Goal: Navigation & Orientation: Find specific page/section

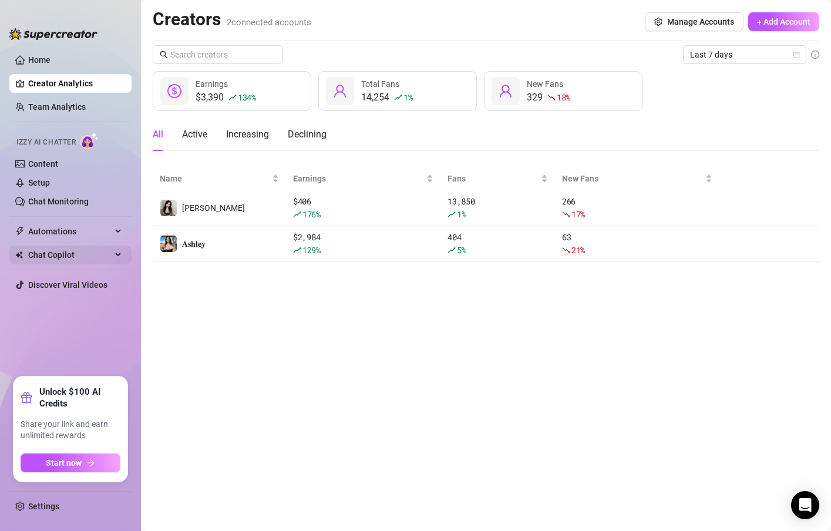
click at [82, 252] on span "Chat Copilot" at bounding box center [69, 254] width 83 height 19
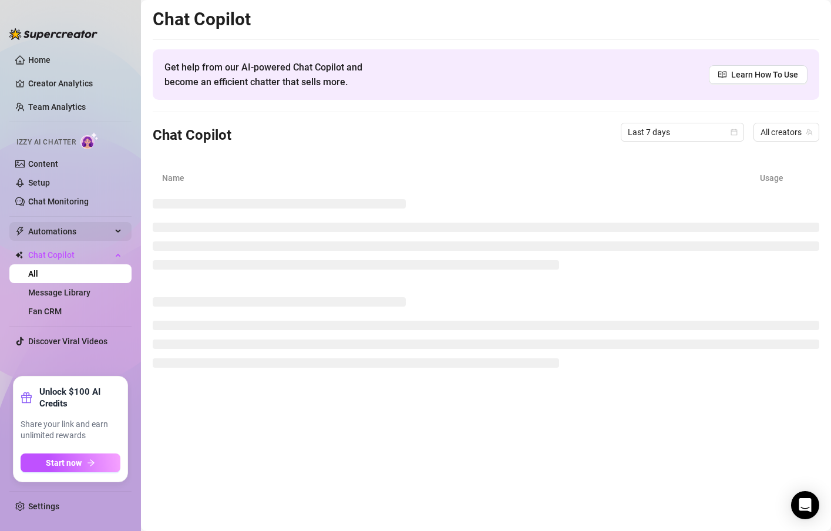
click at [79, 231] on span "Automations" at bounding box center [69, 231] width 83 height 19
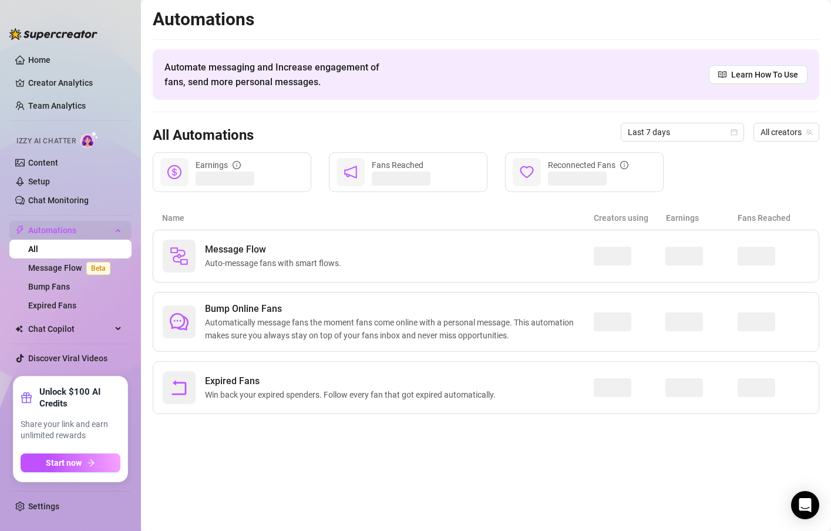
click at [79, 231] on span "Automations" at bounding box center [69, 230] width 83 height 19
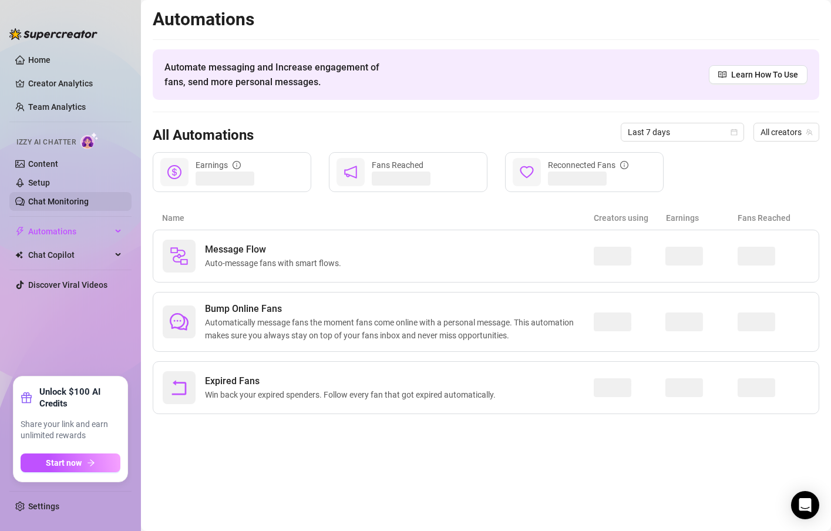
click at [70, 201] on link "Chat Monitoring" at bounding box center [58, 201] width 60 height 9
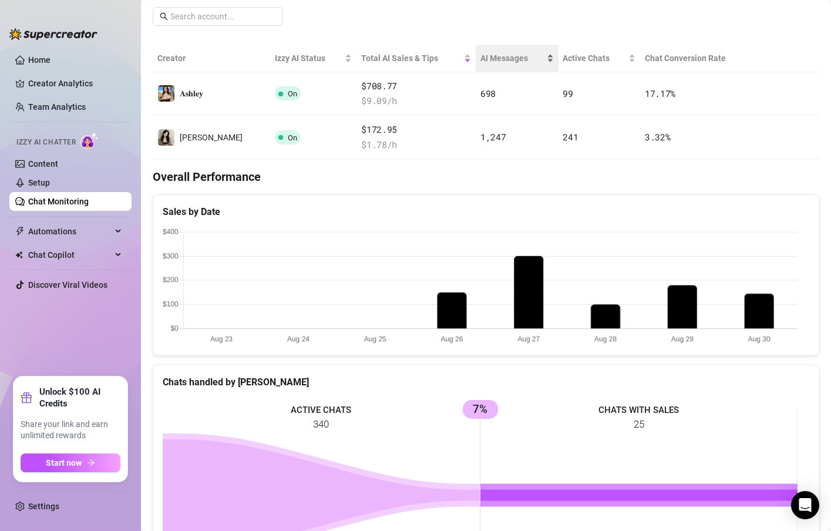
scroll to position [211, 0]
